Goal: Information Seeking & Learning: Learn about a topic

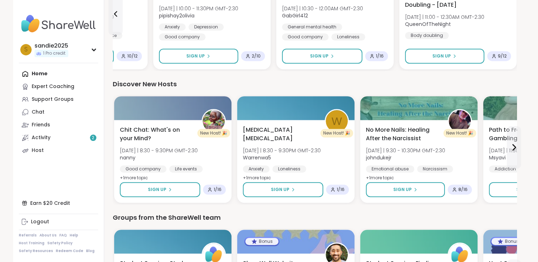
scroll to position [543, 0]
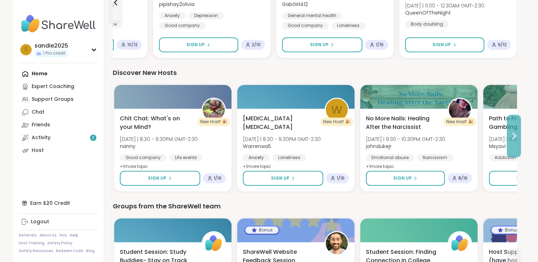
click at [514, 137] on icon at bounding box center [514, 136] width 3 height 6
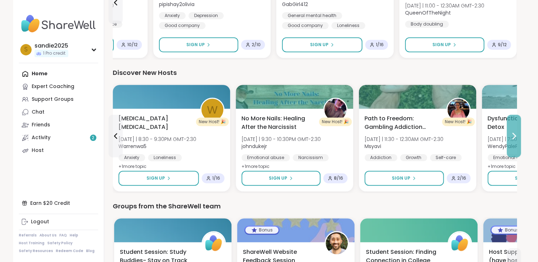
click at [514, 137] on icon at bounding box center [514, 136] width 3 height 6
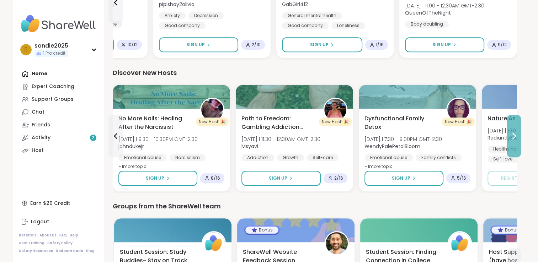
click at [514, 137] on icon at bounding box center [514, 136] width 3 height 6
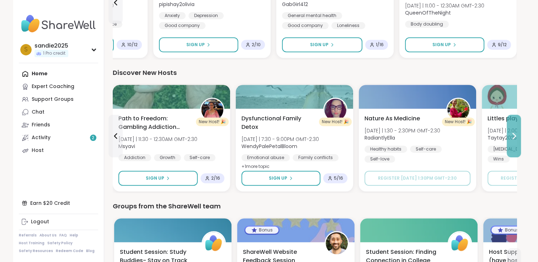
click at [514, 137] on icon at bounding box center [514, 136] width 3 height 6
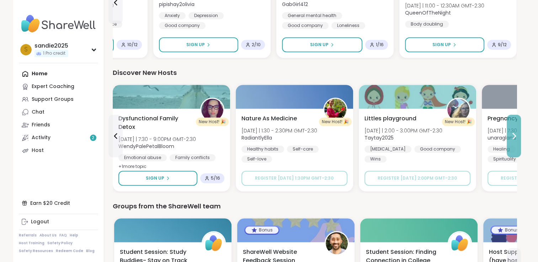
click at [514, 137] on icon at bounding box center [514, 136] width 3 height 6
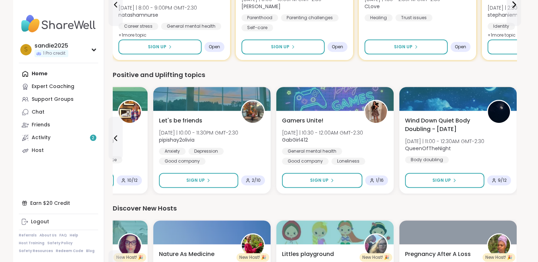
scroll to position [405, 0]
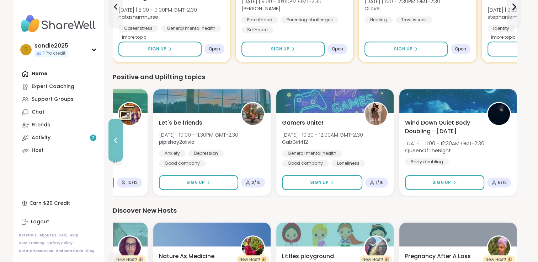
click at [114, 140] on icon at bounding box center [115, 141] width 3 height 6
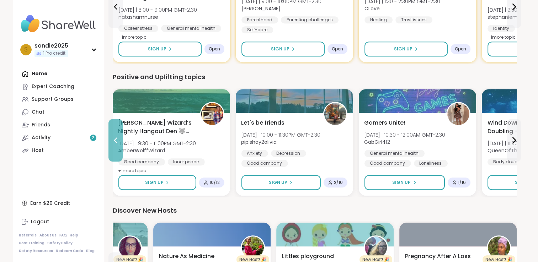
click at [114, 140] on icon at bounding box center [115, 141] width 3 height 6
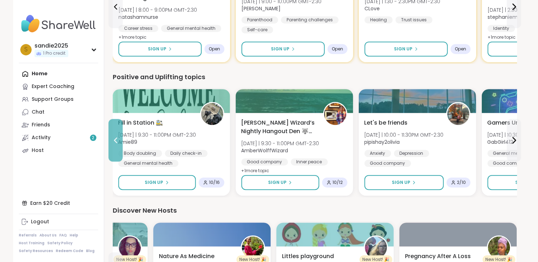
click at [114, 140] on icon at bounding box center [115, 141] width 3 height 6
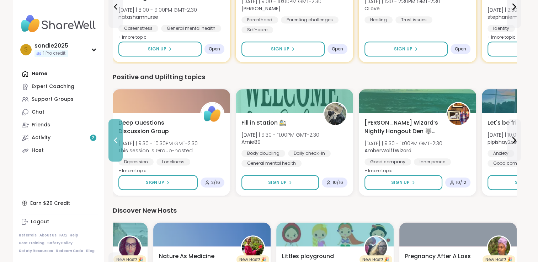
click at [114, 140] on icon at bounding box center [115, 141] width 3 height 6
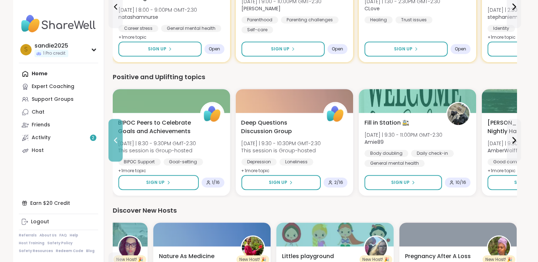
click at [114, 140] on icon at bounding box center [115, 141] width 3 height 6
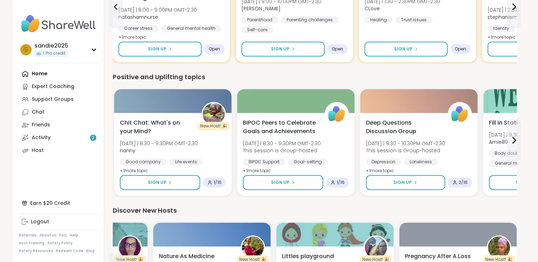
click at [114, 140] on div "Chit Chat: What's on your Mind? [DATE] | 8:30 - 9:30PM GMT-2:30 nanny Good comp…" at bounding box center [172, 154] width 117 height 83
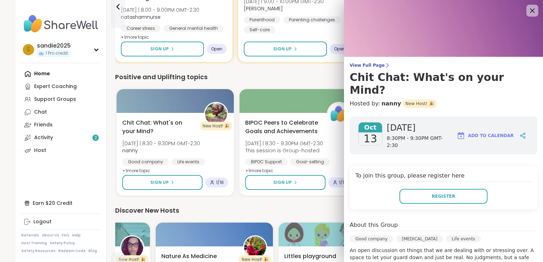
click at [528, 12] on icon at bounding box center [532, 10] width 9 height 9
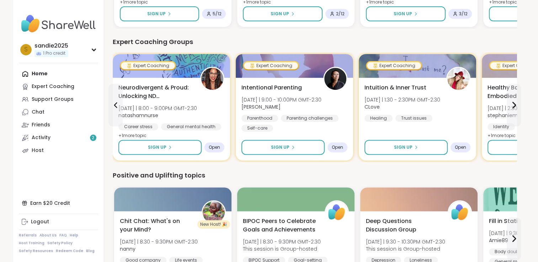
scroll to position [305, 0]
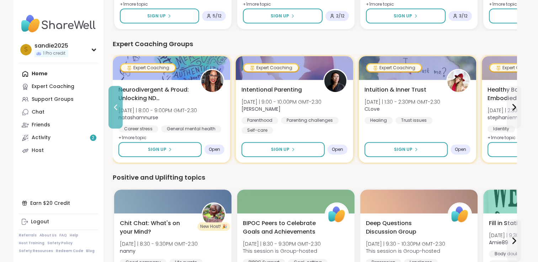
click at [114, 106] on icon at bounding box center [115, 107] width 9 height 9
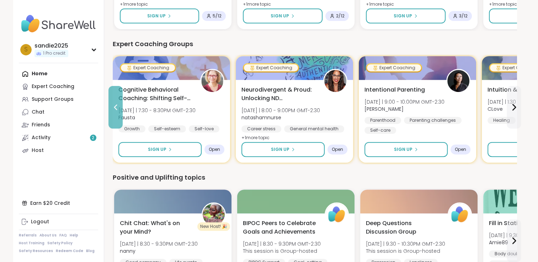
click at [114, 106] on icon at bounding box center [115, 107] width 9 height 9
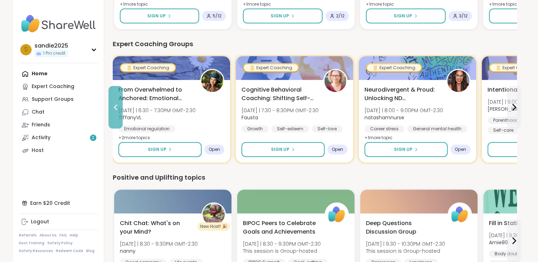
click at [114, 106] on icon at bounding box center [115, 107] width 9 height 9
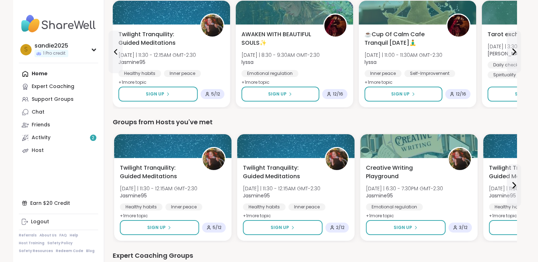
scroll to position [92, 0]
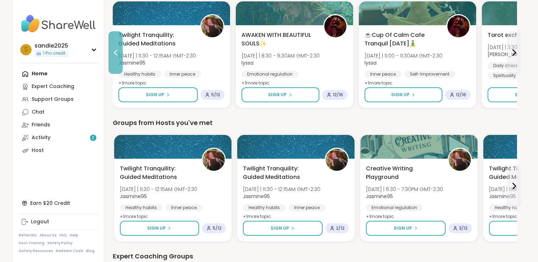
click at [116, 52] on icon at bounding box center [115, 52] width 9 height 9
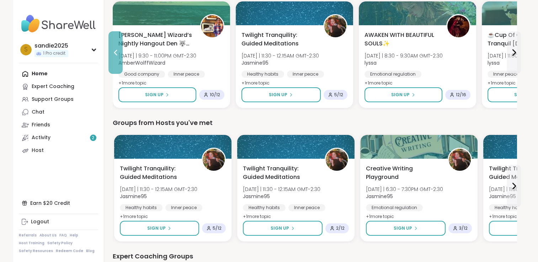
click at [116, 52] on icon at bounding box center [115, 52] width 9 height 9
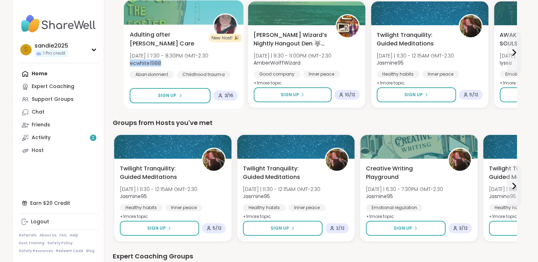
drag, startPoint x: 116, startPoint y: 52, endPoint x: 128, endPoint y: 70, distance: 21.6
click at [128, 70] on div "Adulting after [PERSON_NAME] Care [DATE] | 7:30 - 8:30PM GMT-2:30 ecwhite1988 A…" at bounding box center [184, 67] width 120 height 85
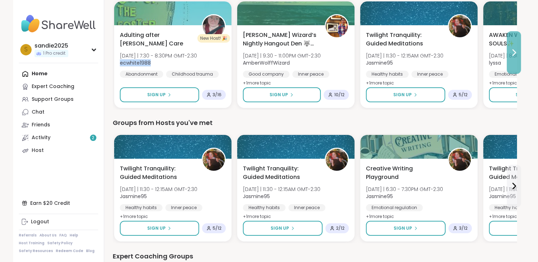
click at [513, 56] on icon at bounding box center [513, 52] width 9 height 9
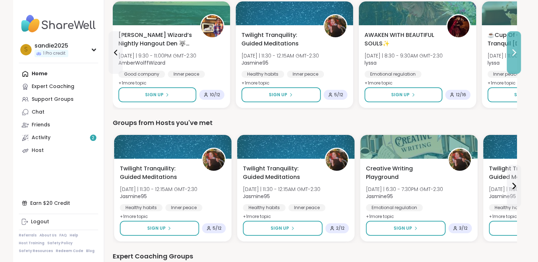
click at [513, 56] on icon at bounding box center [513, 52] width 9 height 9
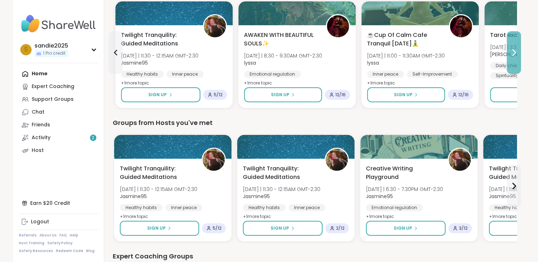
click at [513, 56] on icon at bounding box center [513, 52] width 9 height 9
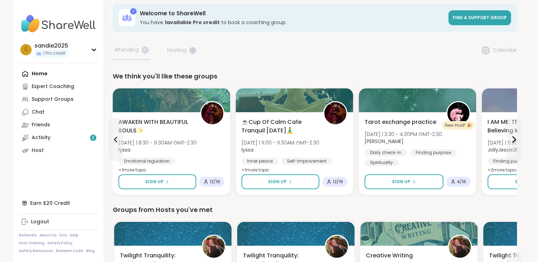
scroll to position [0, 0]
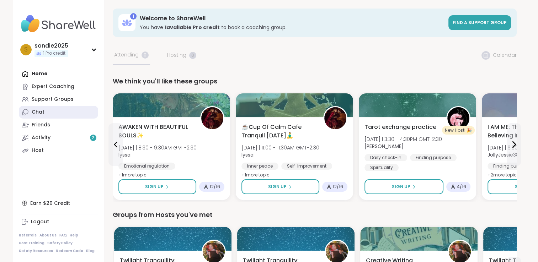
click at [50, 110] on link "Chat" at bounding box center [58, 112] width 79 height 13
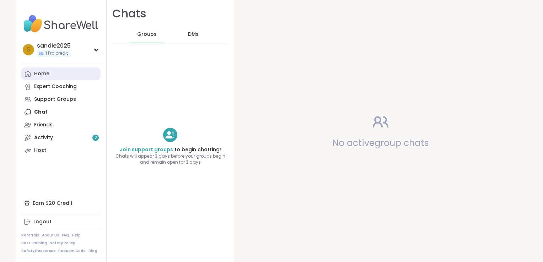
click at [42, 78] on link "Home" at bounding box center [60, 74] width 79 height 13
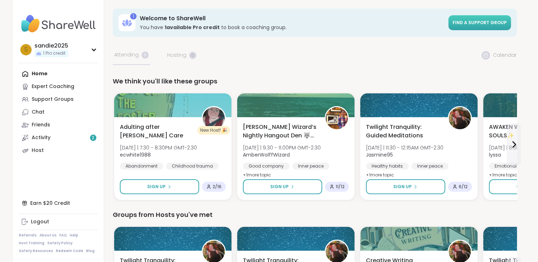
click at [502, 22] on span "Find a support group" at bounding box center [480, 23] width 54 height 6
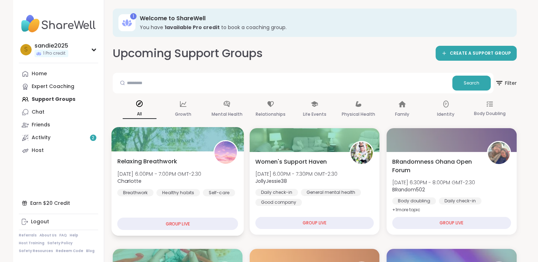
click at [215, 226] on div "GROUP LIVE" at bounding box center [177, 224] width 121 height 12
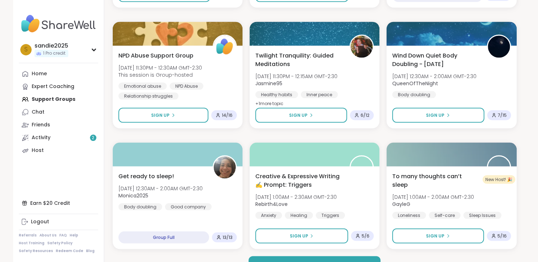
scroll to position [1331, 0]
